Goal: Navigation & Orientation: Find specific page/section

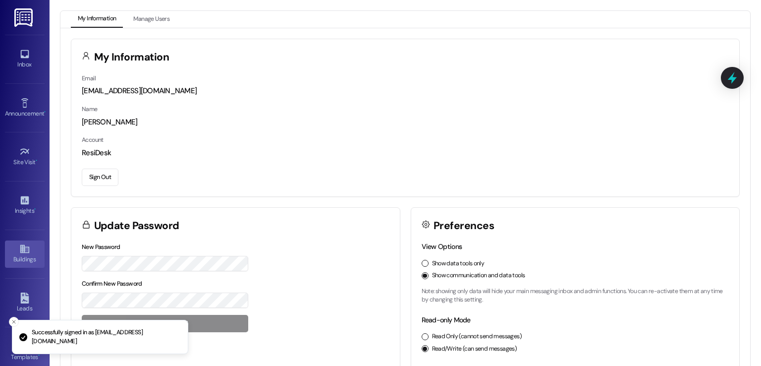
click at [19, 252] on icon at bounding box center [24, 248] width 11 height 11
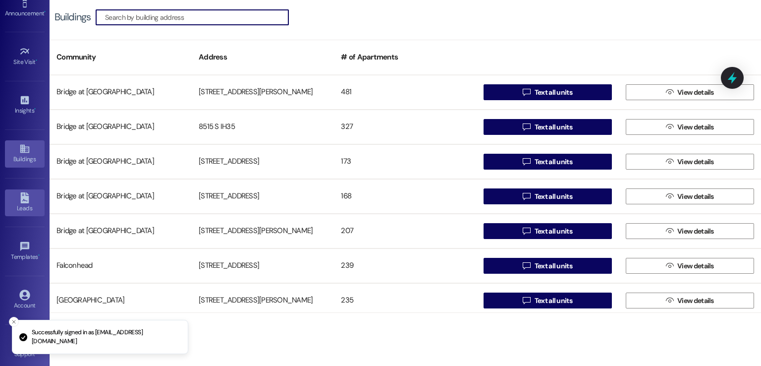
scroll to position [105, 0]
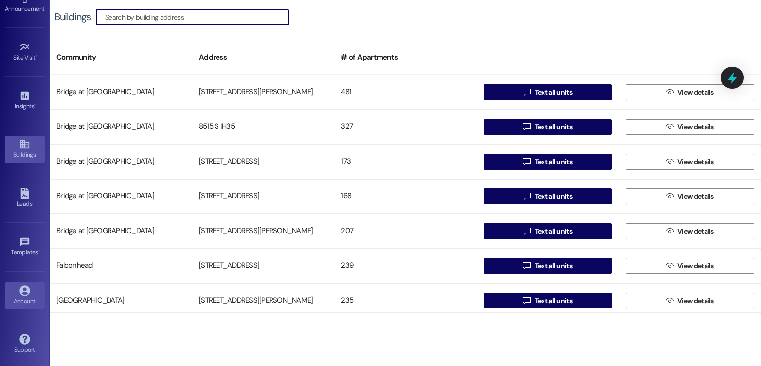
click at [22, 296] on div "Account" at bounding box center [25, 301] width 50 height 10
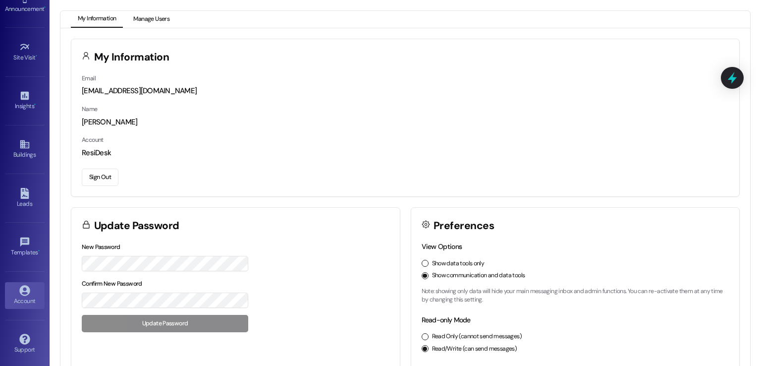
click at [151, 18] on button "Manage Users" at bounding box center [151, 19] width 50 height 17
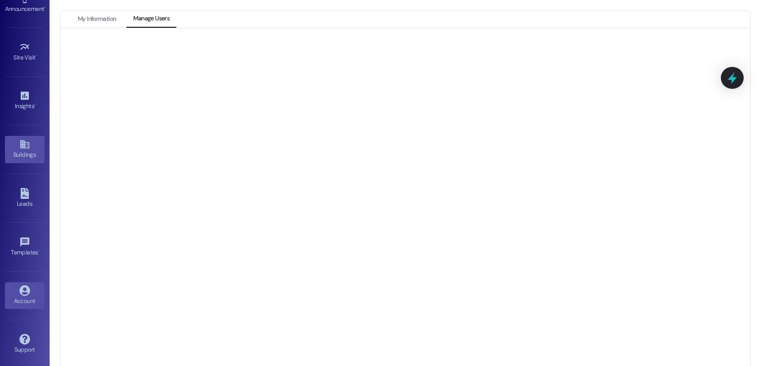
click at [20, 151] on div "Buildings" at bounding box center [25, 155] width 50 height 10
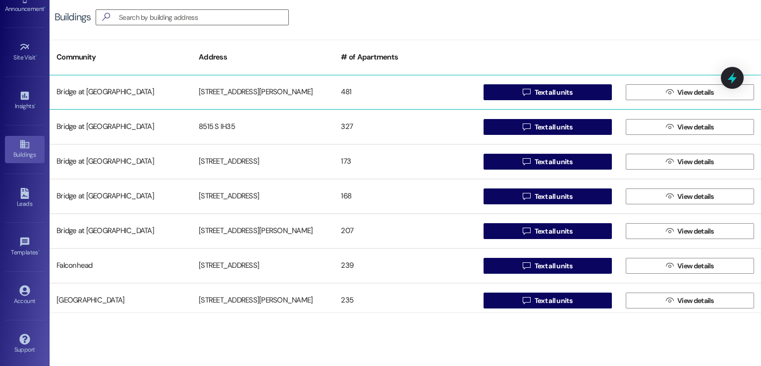
click at [220, 94] on div "[STREET_ADDRESS][PERSON_NAME]" at bounding box center [263, 92] width 142 height 20
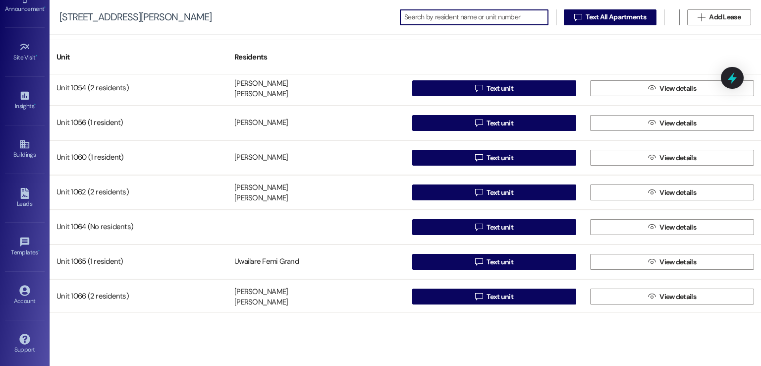
scroll to position [1289, 0]
